Goal: Navigation & Orientation: Find specific page/section

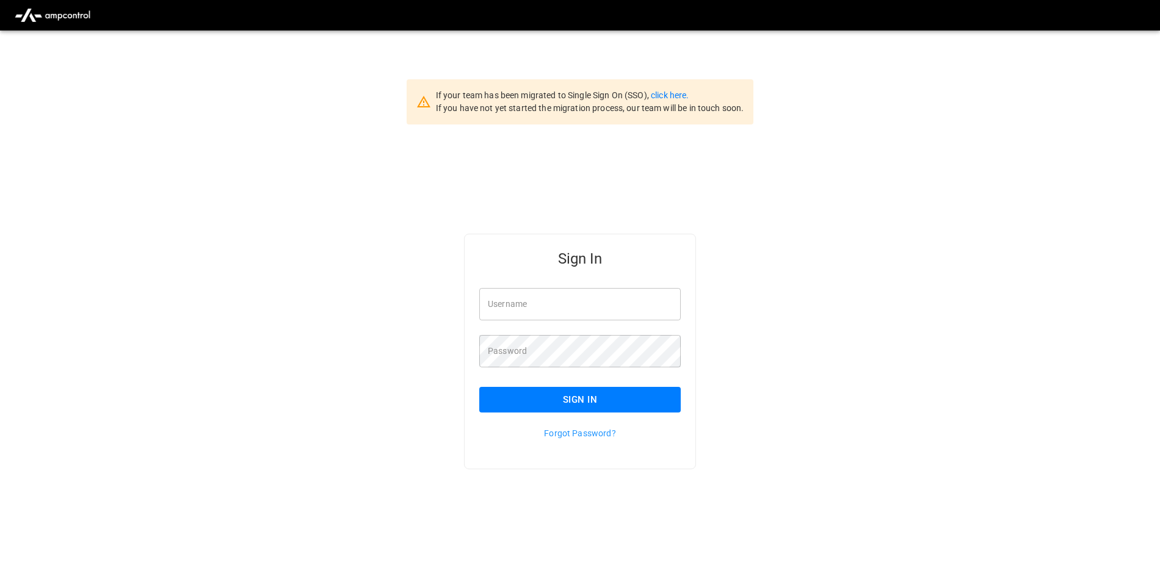
scroll to position [31, 0]
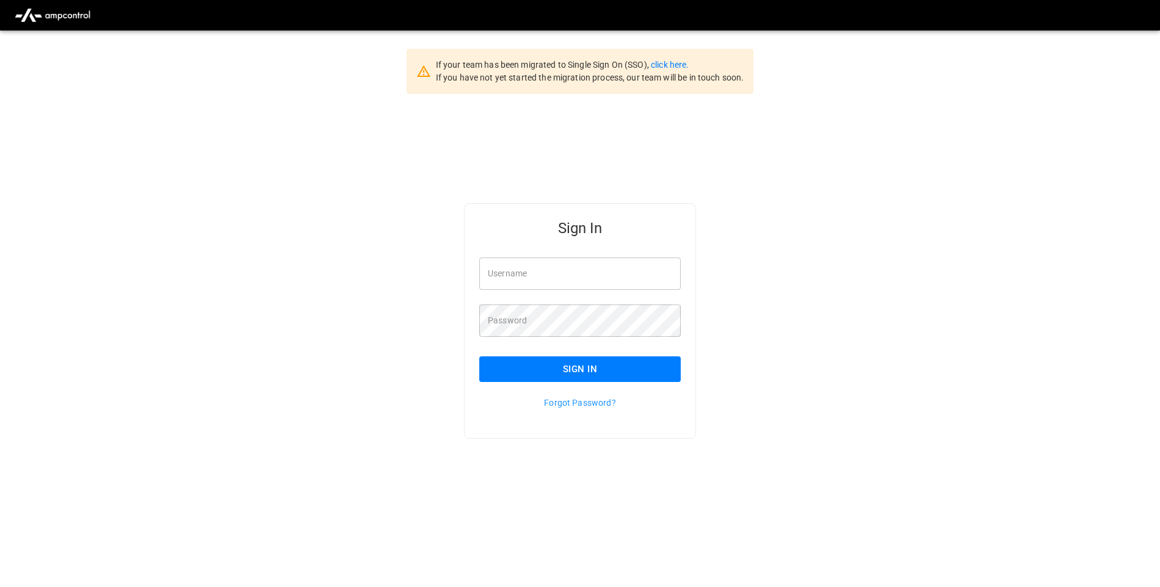
type input "**********"
click at [628, 371] on button "Sign In" at bounding box center [579, 370] width 201 height 26
click at [459, 326] on div "**********" at bounding box center [580, 340] width 1160 height 493
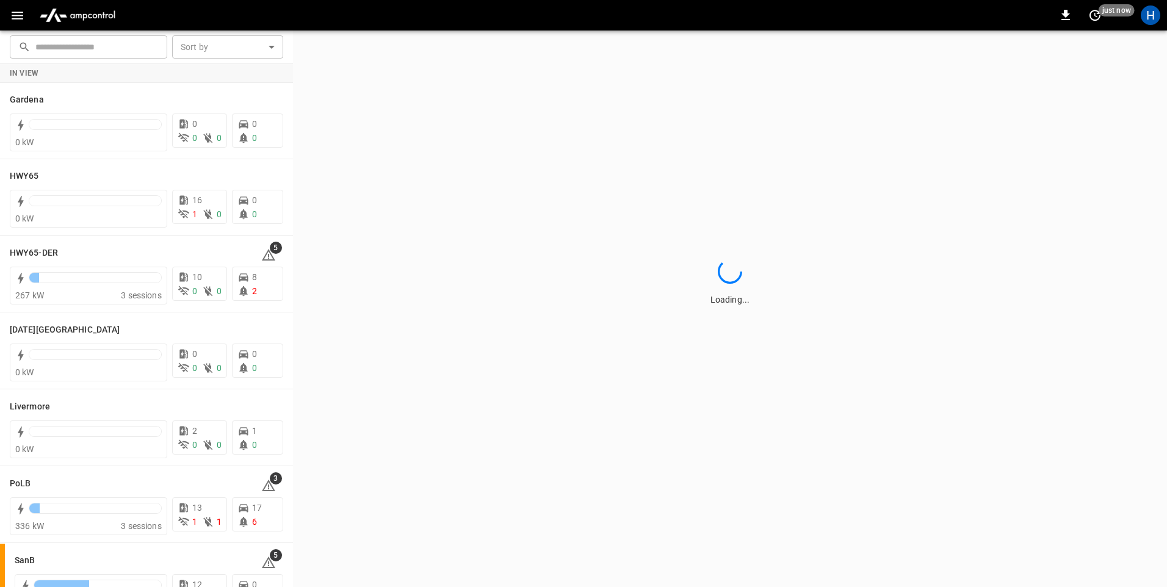
click at [15, 20] on icon "button" at bounding box center [17, 15] width 15 height 15
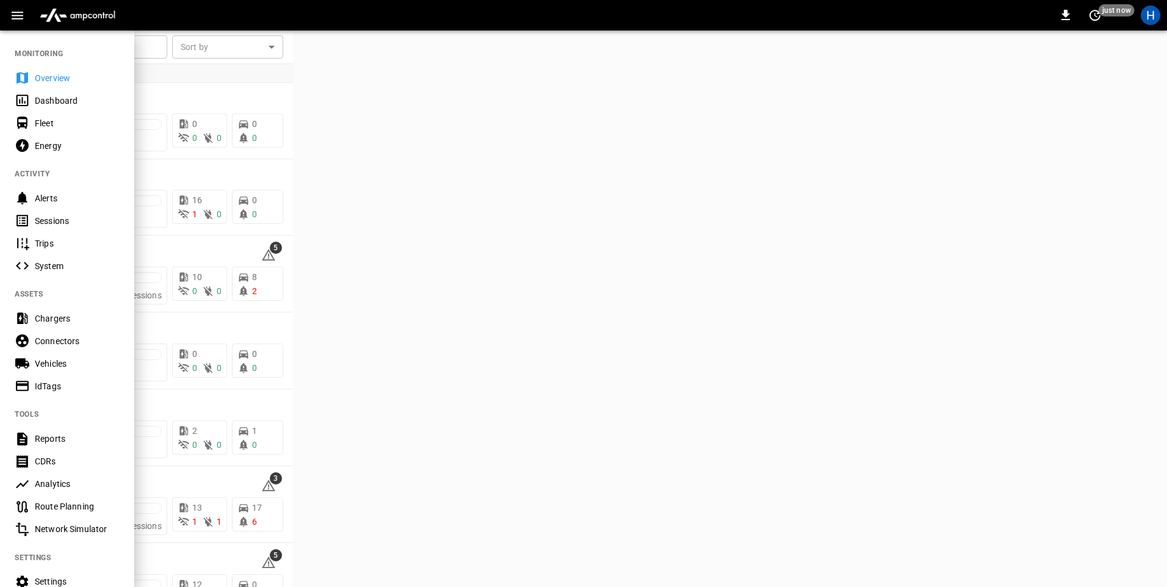
click at [165, 11] on div "0 just now H" at bounding box center [583, 15] width 1167 height 31
click at [68, 96] on div "Dashboard" at bounding box center [77, 101] width 85 height 12
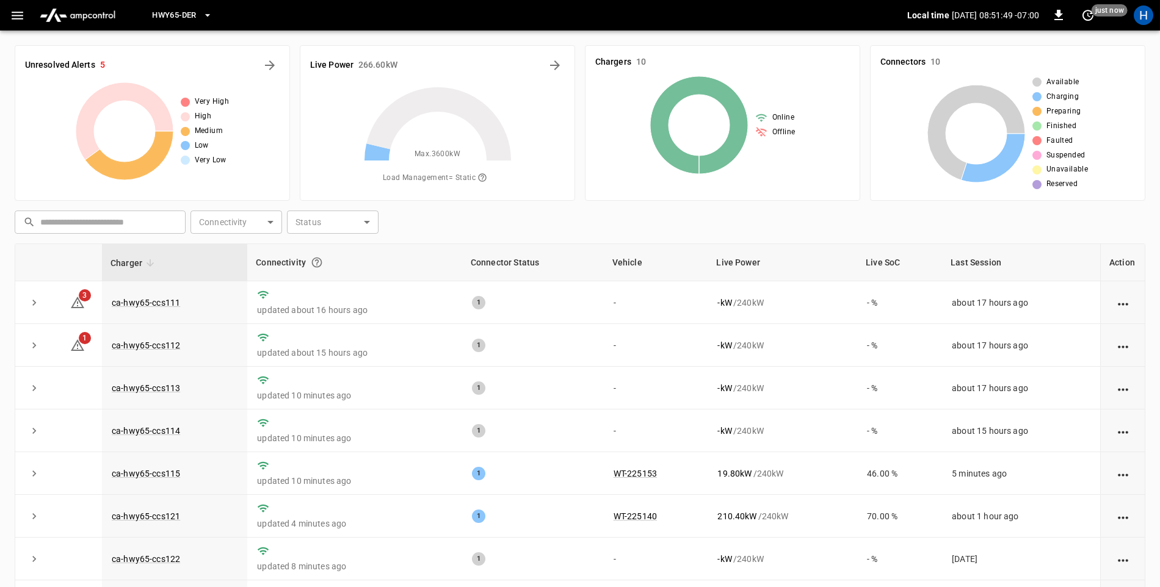
click at [184, 18] on span "HWY65-DER" at bounding box center [174, 16] width 44 height 14
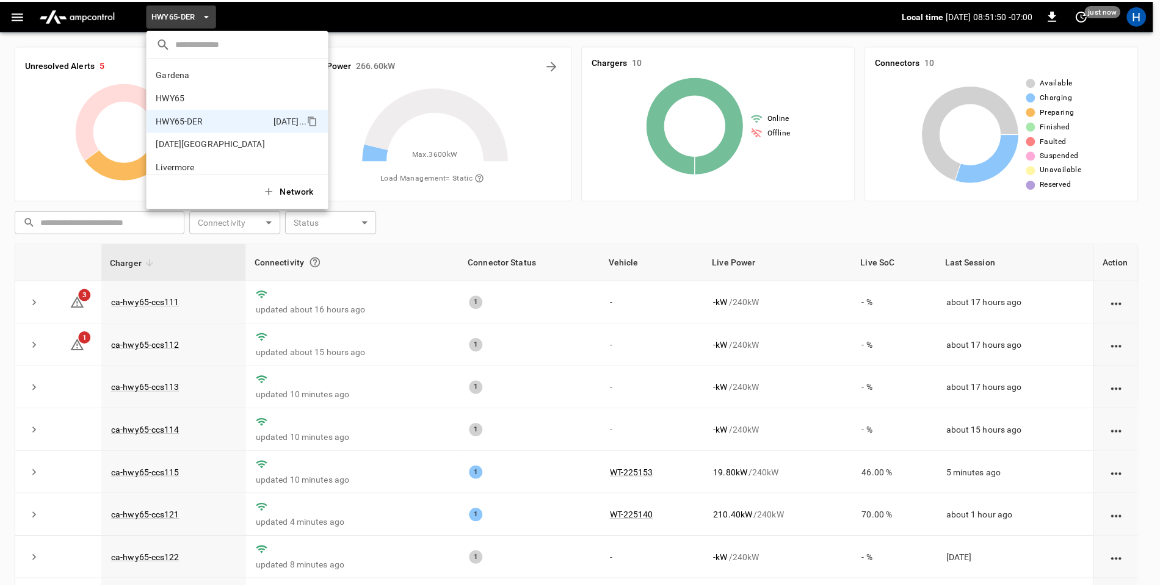
scroll to position [43, 0]
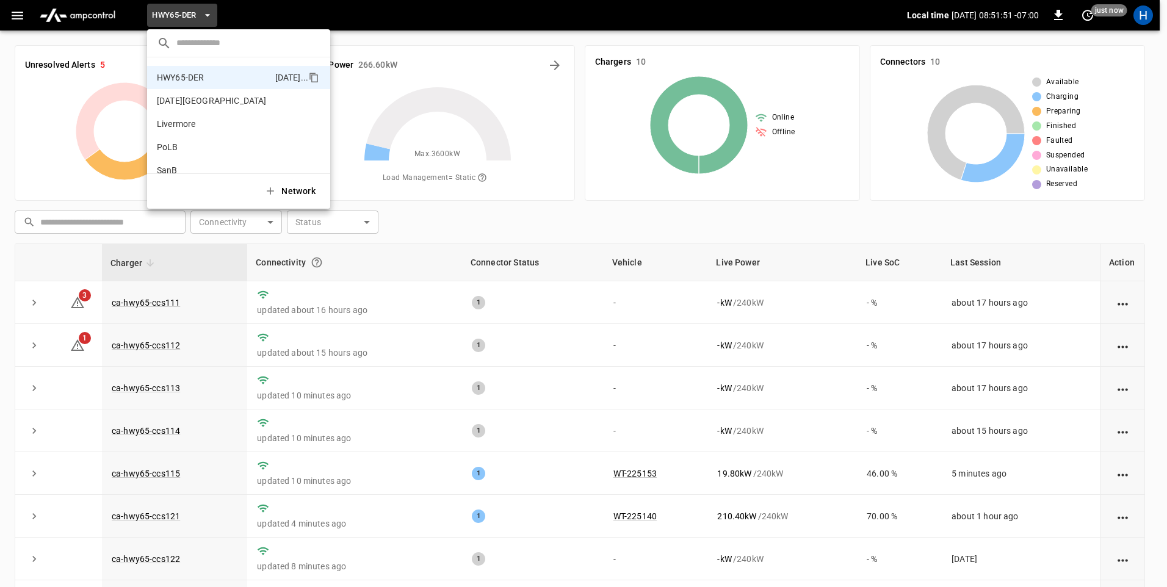
click at [646, 332] on div at bounding box center [583, 293] width 1167 height 587
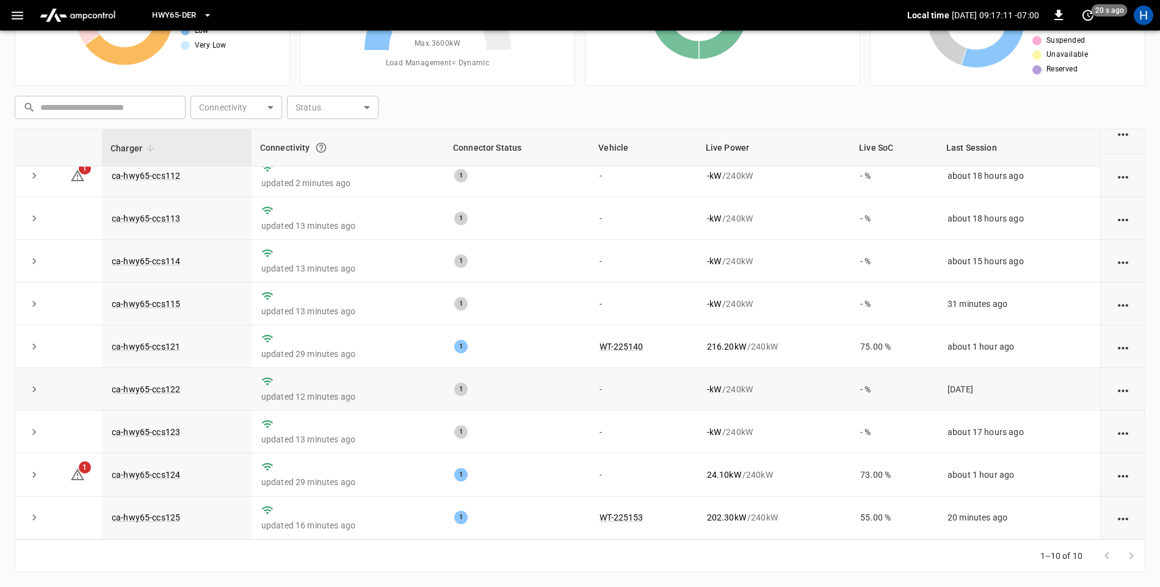
scroll to position [61, 0]
